Goal: Entertainment & Leisure: Consume media (video, audio)

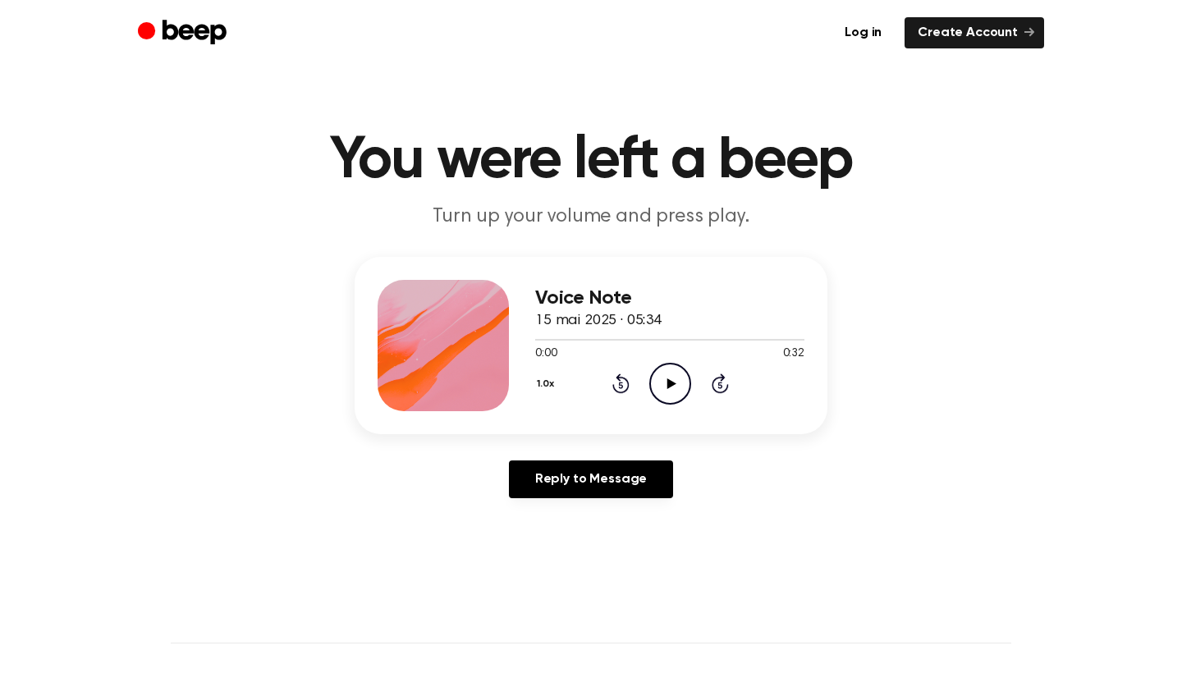
click at [673, 389] on icon "Play Audio" at bounding box center [670, 384] width 42 height 42
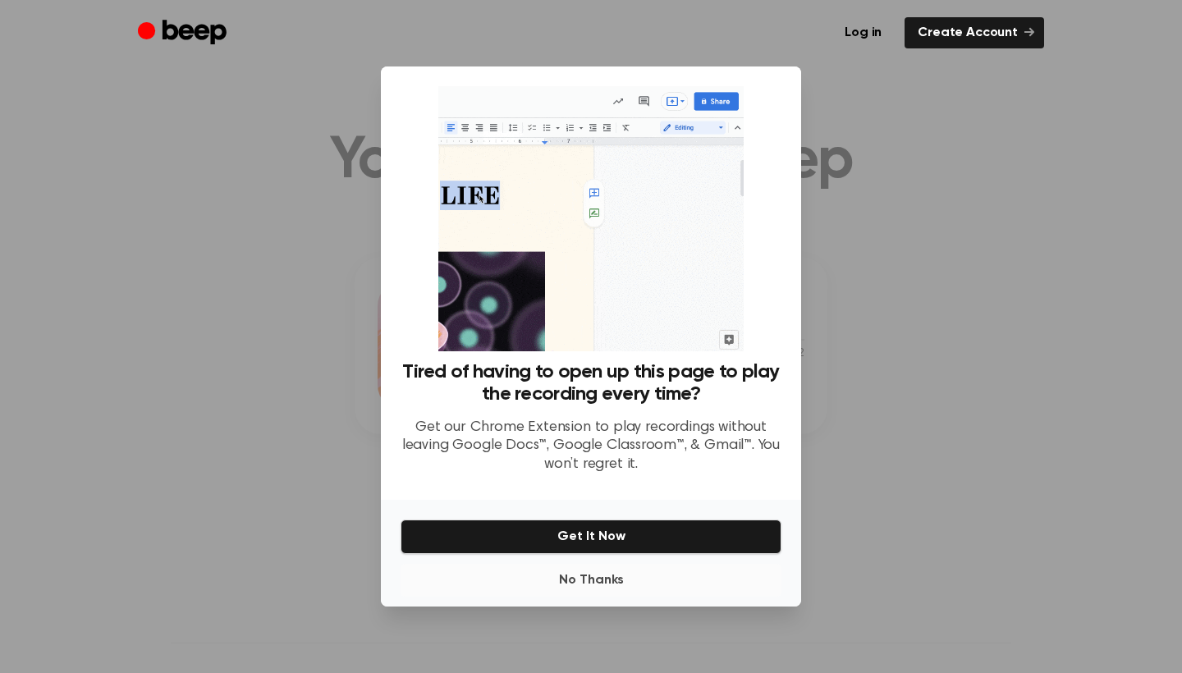
click at [663, 585] on button "No Thanks" at bounding box center [591, 580] width 381 height 33
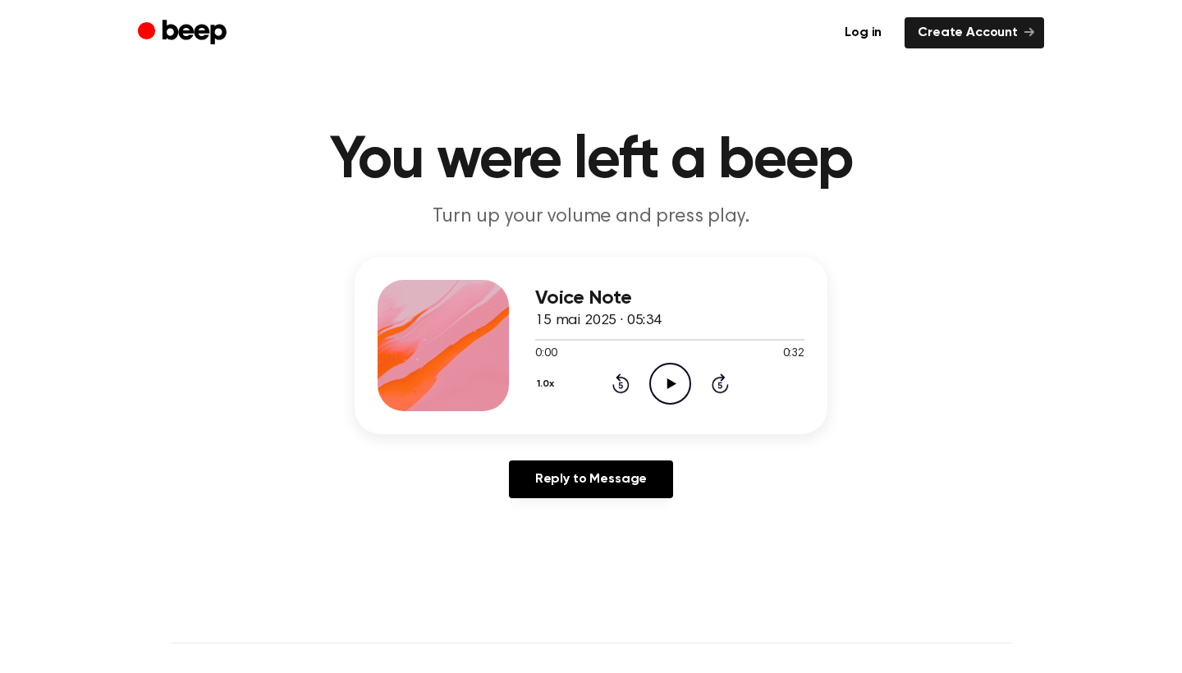
click at [676, 365] on circle at bounding box center [670, 384] width 40 height 40
click at [677, 374] on icon "Pause Audio" at bounding box center [670, 384] width 42 height 42
click at [613, 392] on icon "Rewind 5 seconds" at bounding box center [621, 383] width 18 height 21
click at [684, 392] on icon "Play Audio" at bounding box center [670, 384] width 42 height 42
click at [667, 394] on icon "Pause Audio" at bounding box center [670, 384] width 42 height 42
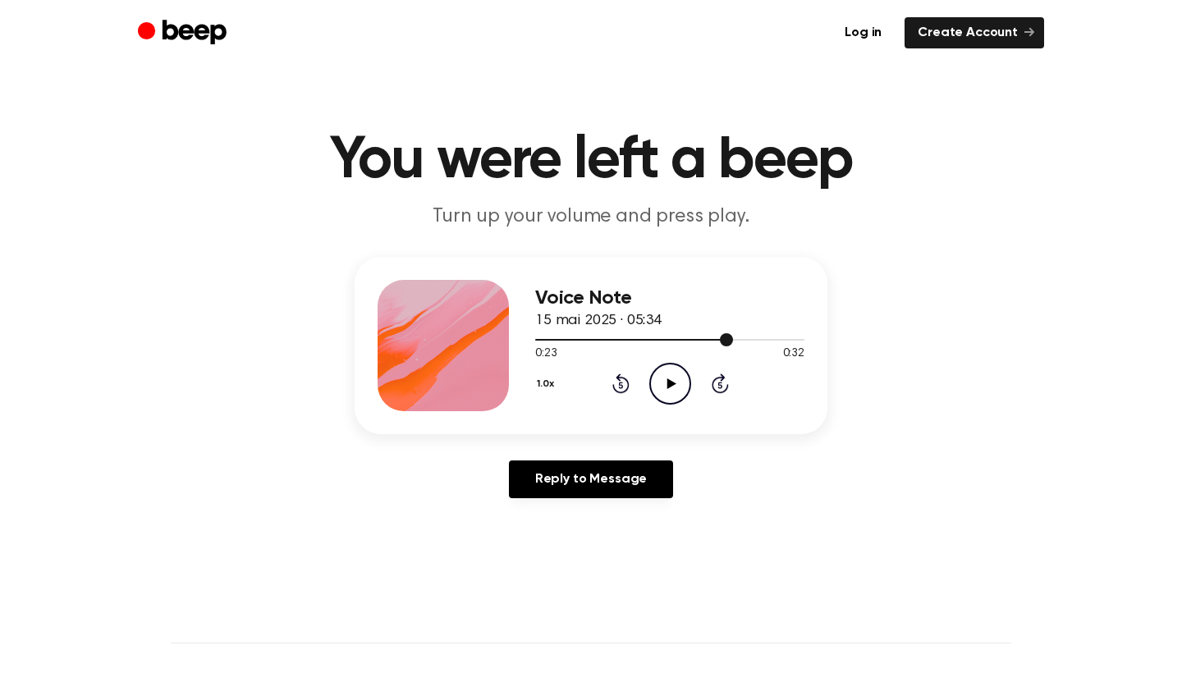
click at [709, 337] on div at bounding box center [669, 339] width 269 height 13
click at [669, 382] on icon at bounding box center [671, 384] width 9 height 11
click at [667, 383] on icon "Play Audio" at bounding box center [670, 384] width 42 height 42
click at [663, 379] on icon "Pause Audio" at bounding box center [670, 384] width 42 height 42
click at [536, 341] on div at bounding box center [669, 339] width 269 height 13
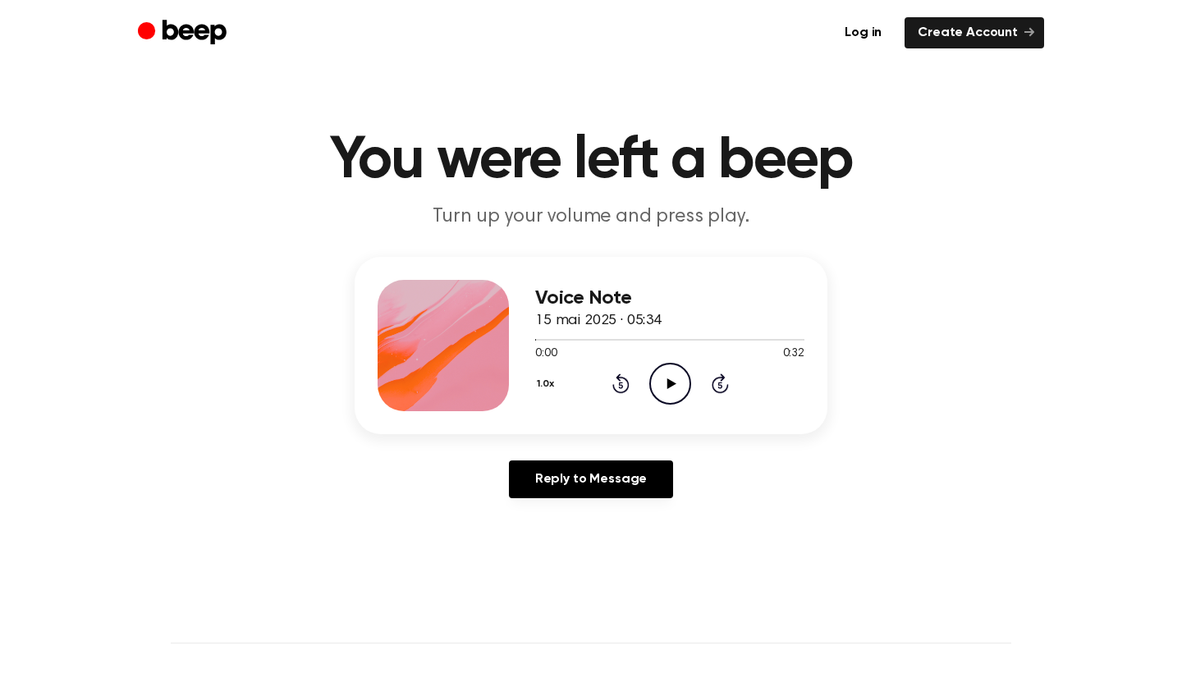
click at [644, 365] on div "1.0x Rewind 5 seconds Play Audio Skip 5 seconds" at bounding box center [669, 384] width 269 height 42
click at [667, 374] on icon "Play Audio" at bounding box center [670, 384] width 42 height 42
click at [608, 337] on div at bounding box center [669, 339] width 269 height 13
click at [667, 392] on icon "Pause Audio" at bounding box center [670, 384] width 42 height 42
click at [660, 374] on icon "Play Audio" at bounding box center [670, 384] width 42 height 42
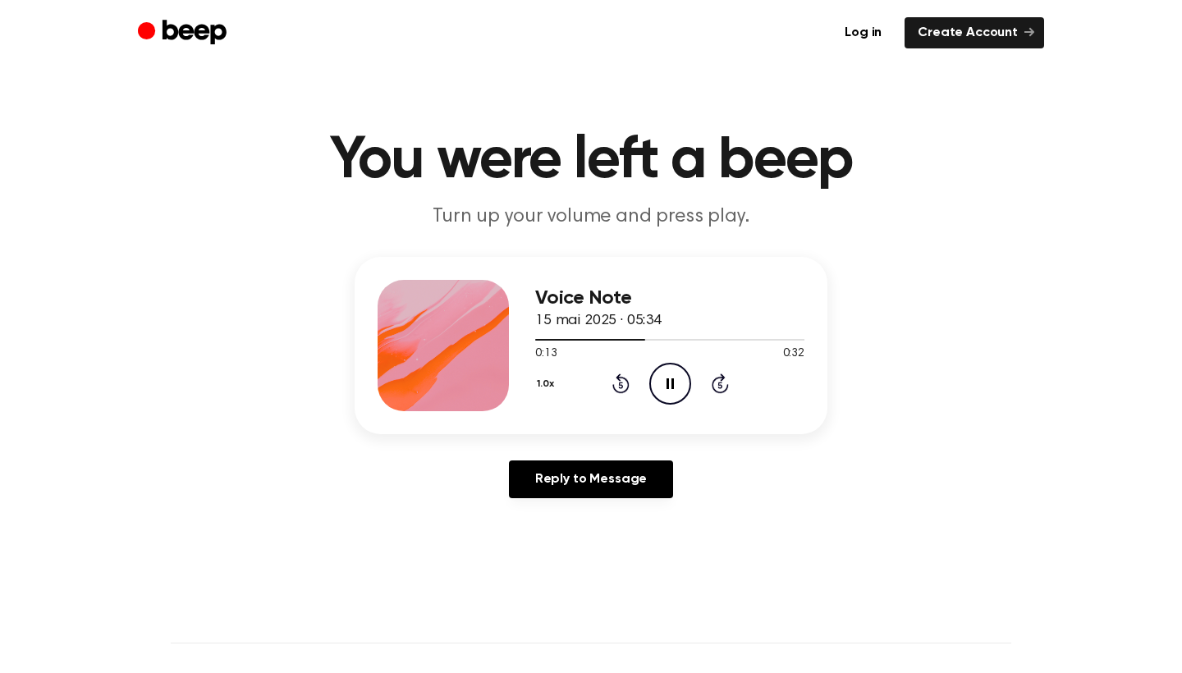
click at [556, 344] on div at bounding box center [669, 339] width 269 height 13
click at [681, 379] on icon "Play Audio" at bounding box center [670, 384] width 42 height 42
